Goal: Navigation & Orientation: Find specific page/section

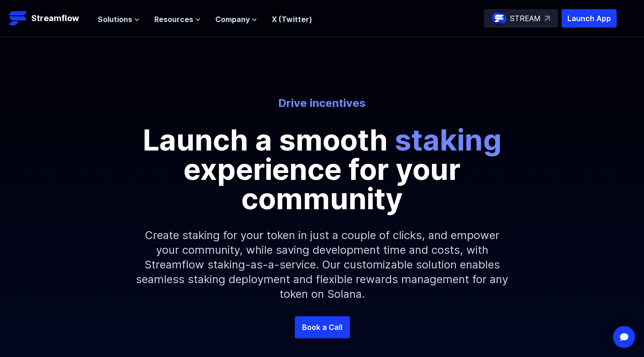
click at [515, 22] on p "STREAM" at bounding box center [525, 18] width 31 height 11
click at [135, 22] on icon at bounding box center [137, 20] width 6 height 6
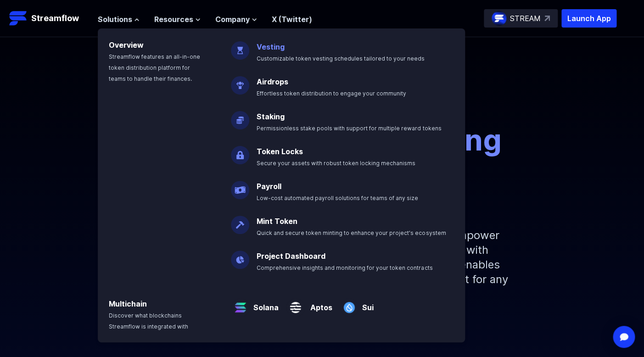
click at [272, 48] on link "Vesting" at bounding box center [271, 46] width 28 height 9
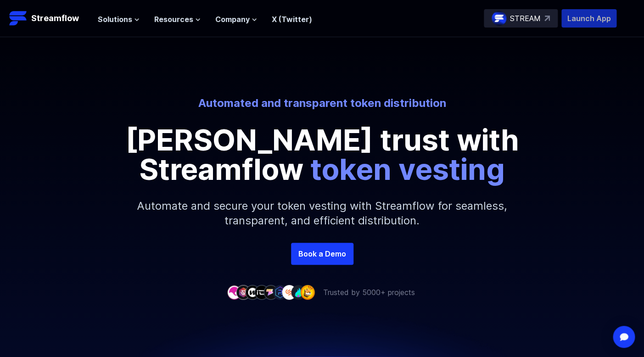
click at [599, 19] on p "Launch App" at bounding box center [589, 18] width 55 height 18
click at [135, 21] on icon at bounding box center [137, 20] width 4 height 2
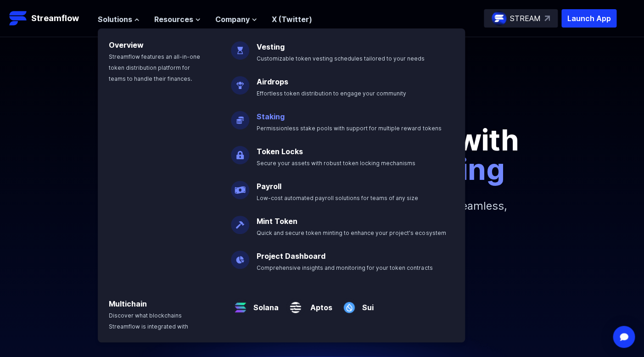
click at [277, 115] on link "Staking" at bounding box center [271, 116] width 28 height 9
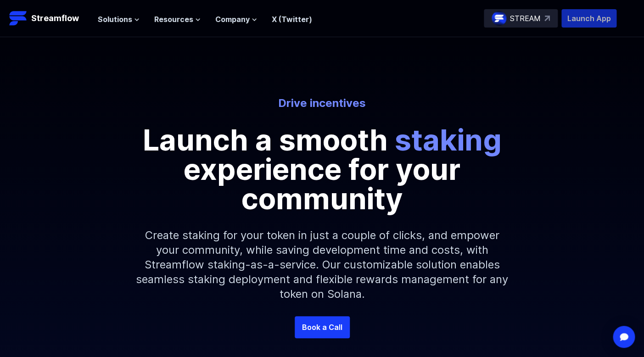
click at [587, 17] on p "Launch App" at bounding box center [589, 18] width 55 height 18
